Goal: Find specific page/section: Find specific page/section

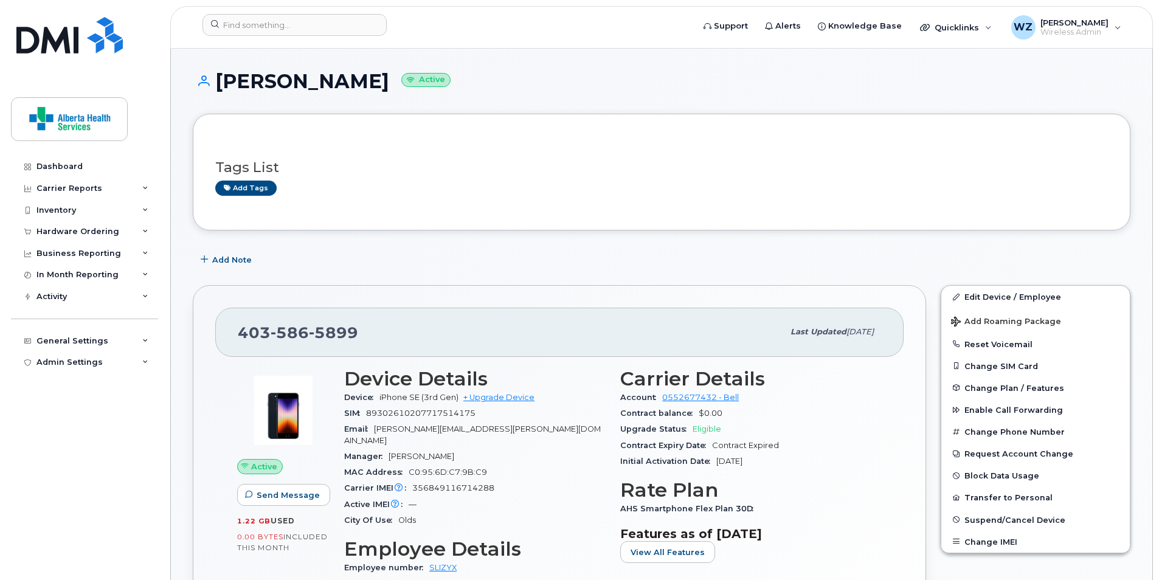
scroll to position [536, 0]
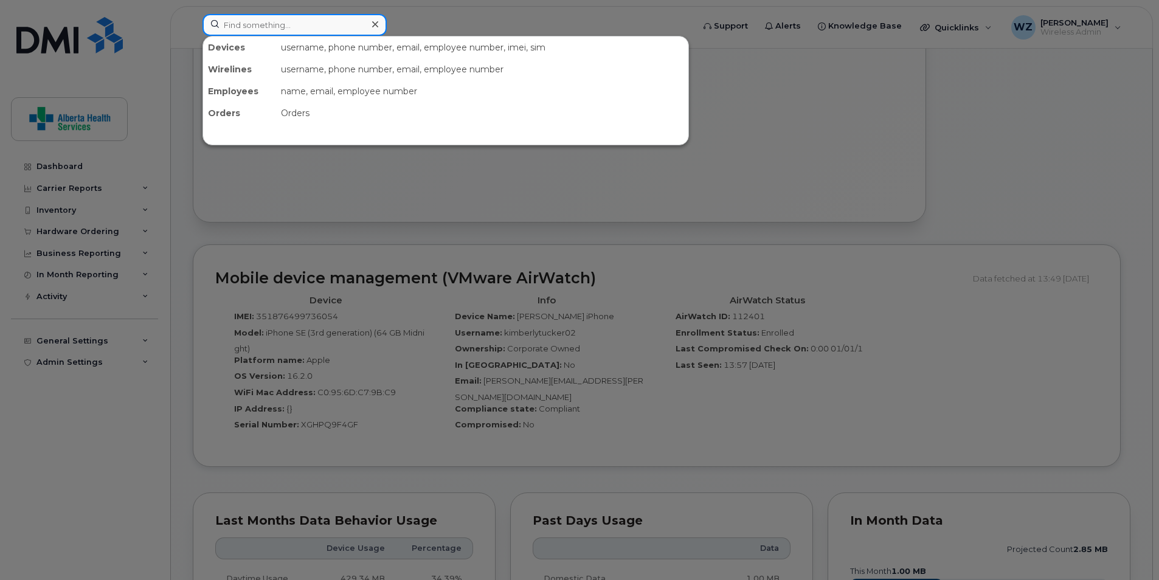
paste input "4033704317"
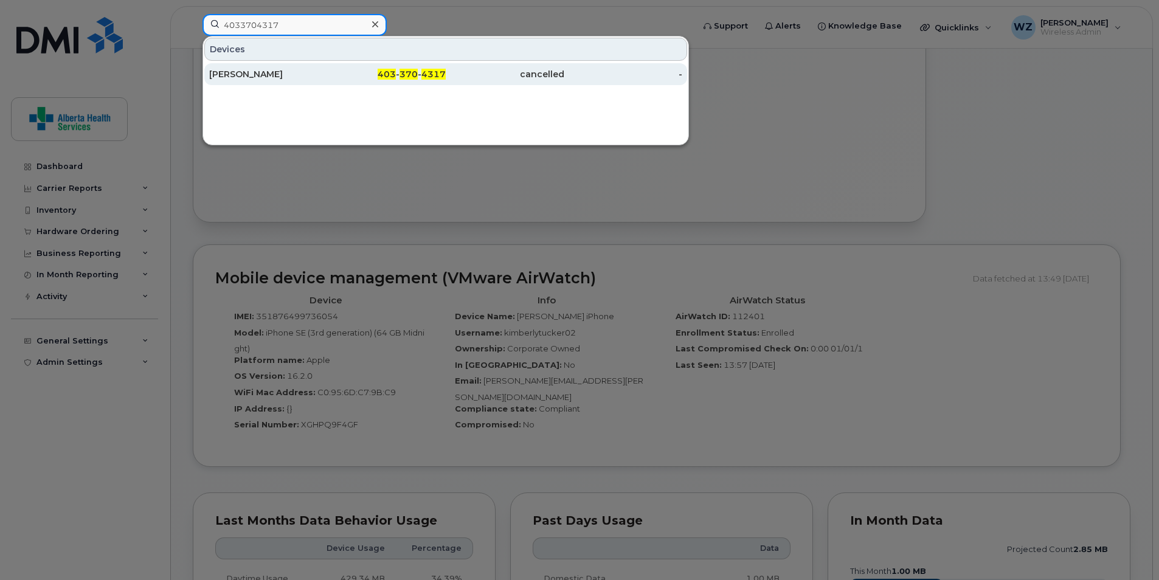
type input "4033704317"
click at [303, 74] on div "Amber Dujay" at bounding box center [268, 74] width 119 height 12
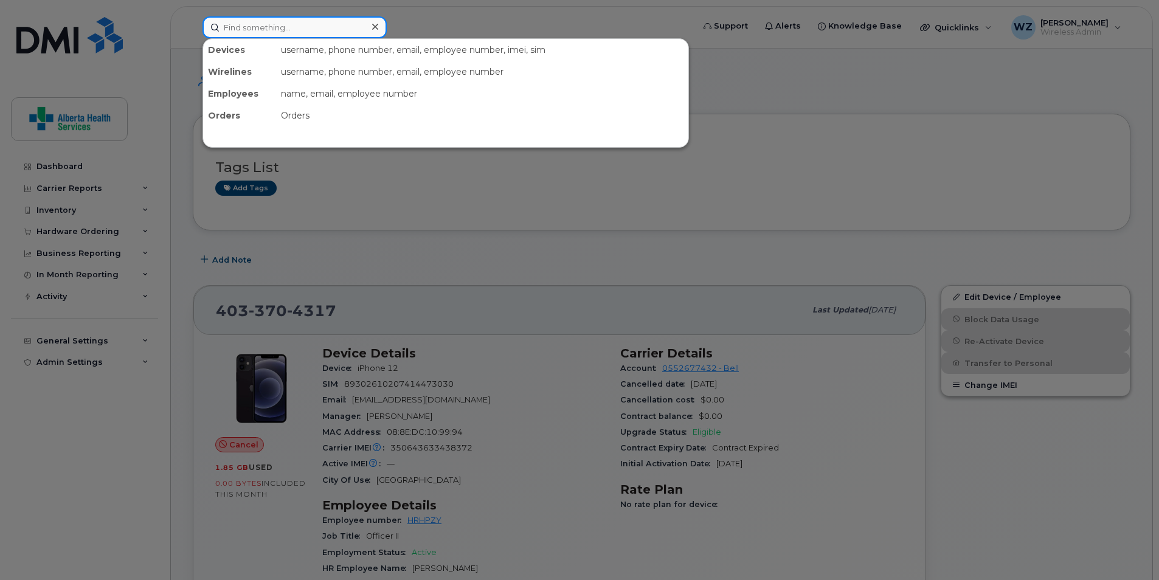
paste input "4035597371"
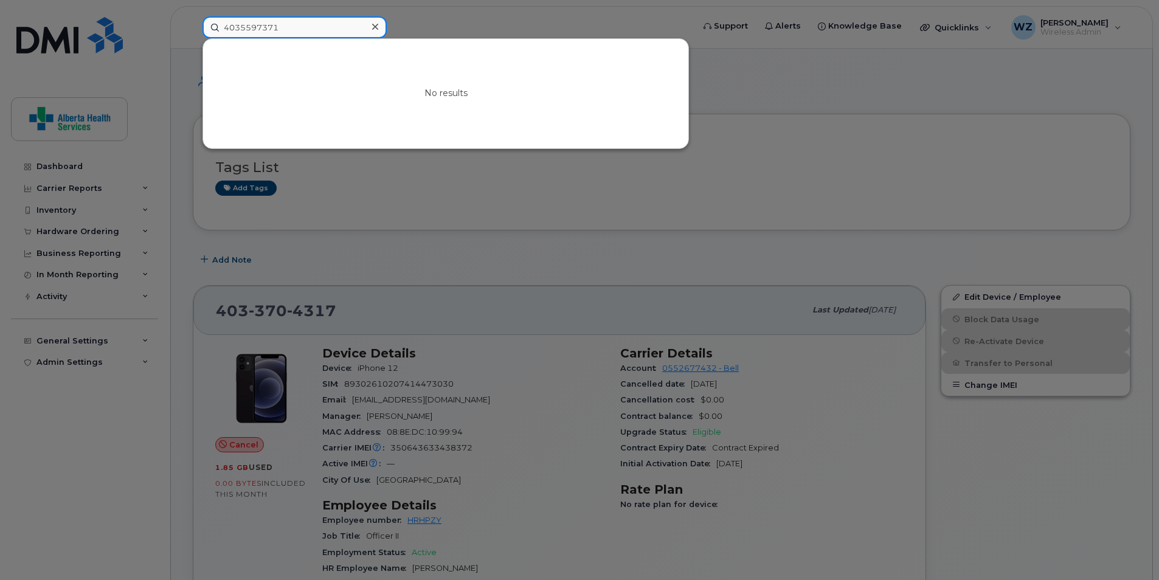
drag, startPoint x: 300, startPoint y: 26, endPoint x: 154, endPoint y: 27, distance: 146.0
click at [193, 27] on div "4035597371 No results" at bounding box center [444, 27] width 502 height 22
paste input "415548"
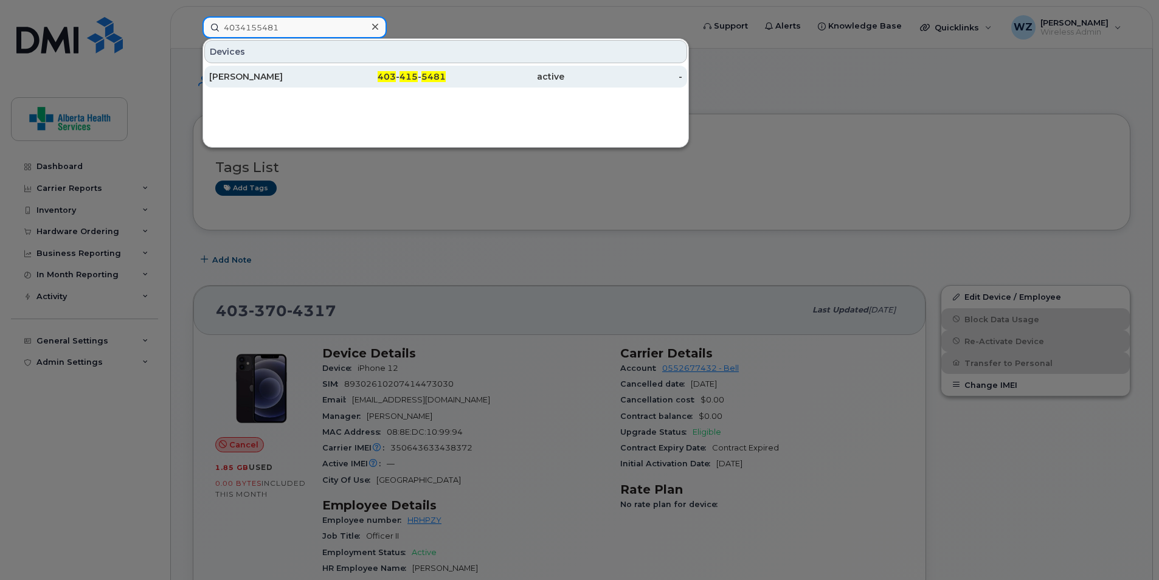
type input "4034155481"
click at [279, 75] on div "[PERSON_NAME]" at bounding box center [268, 77] width 119 height 12
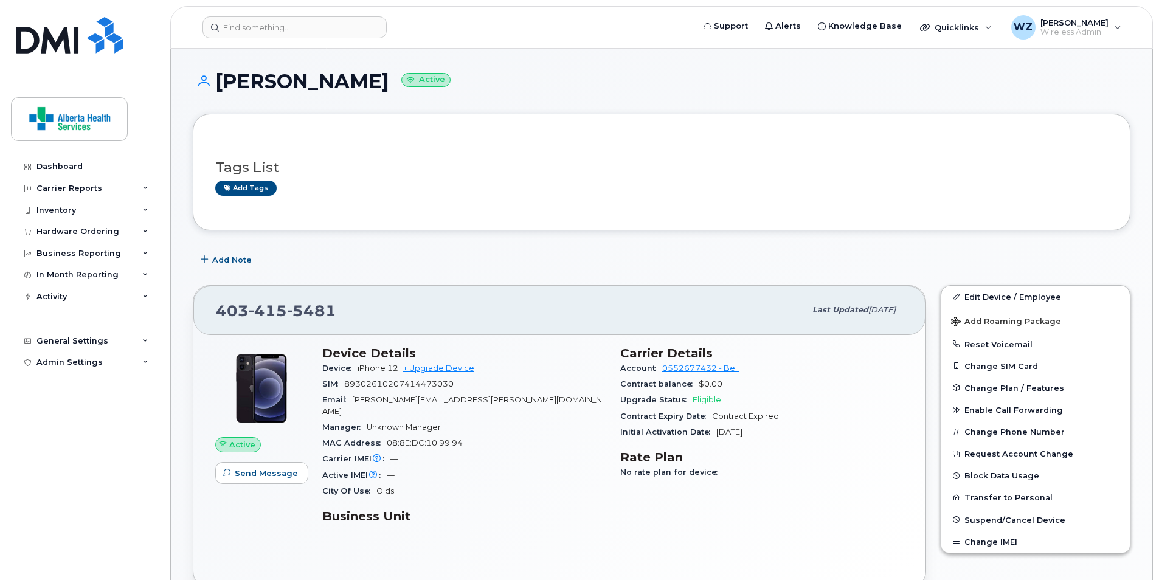
click at [567, 79] on h1 "[PERSON_NAME] Active" at bounding box center [662, 81] width 938 height 21
